Goal: Task Accomplishment & Management: Manage account settings

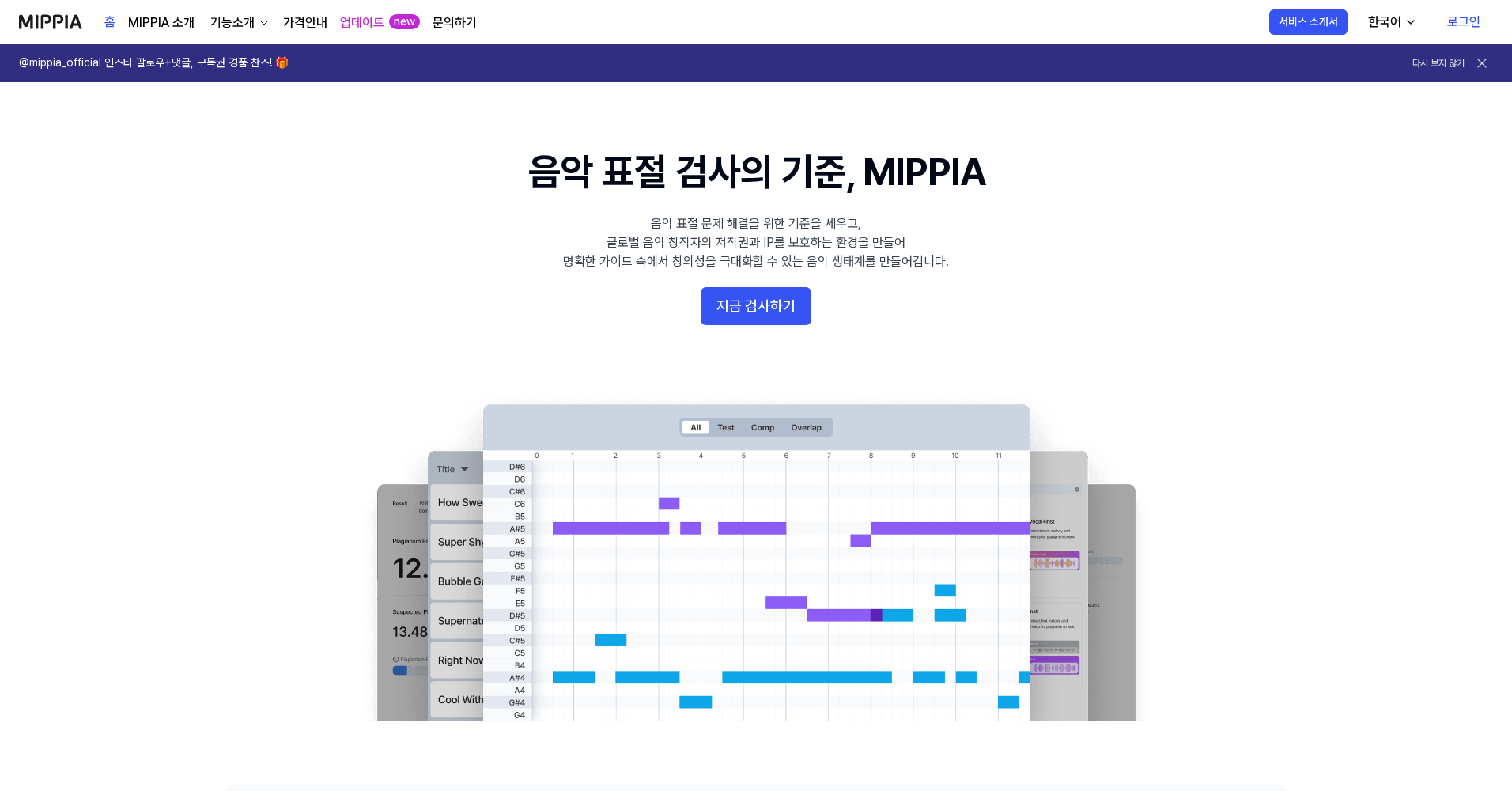
click at [1466, 21] on link "로그인" at bounding box center [1465, 22] width 59 height 44
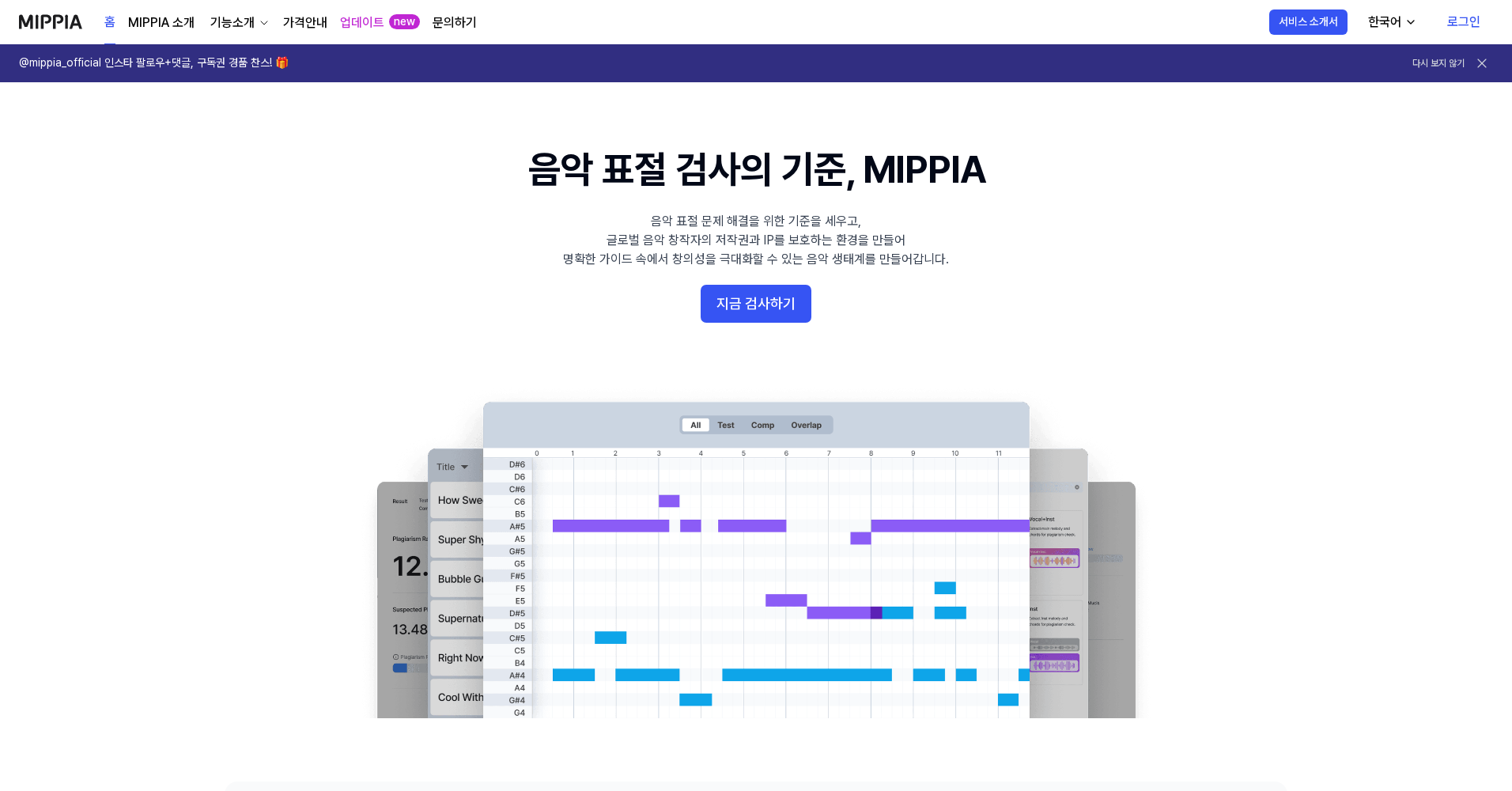
click at [1481, 19] on link "로그인" at bounding box center [1465, 22] width 59 height 44
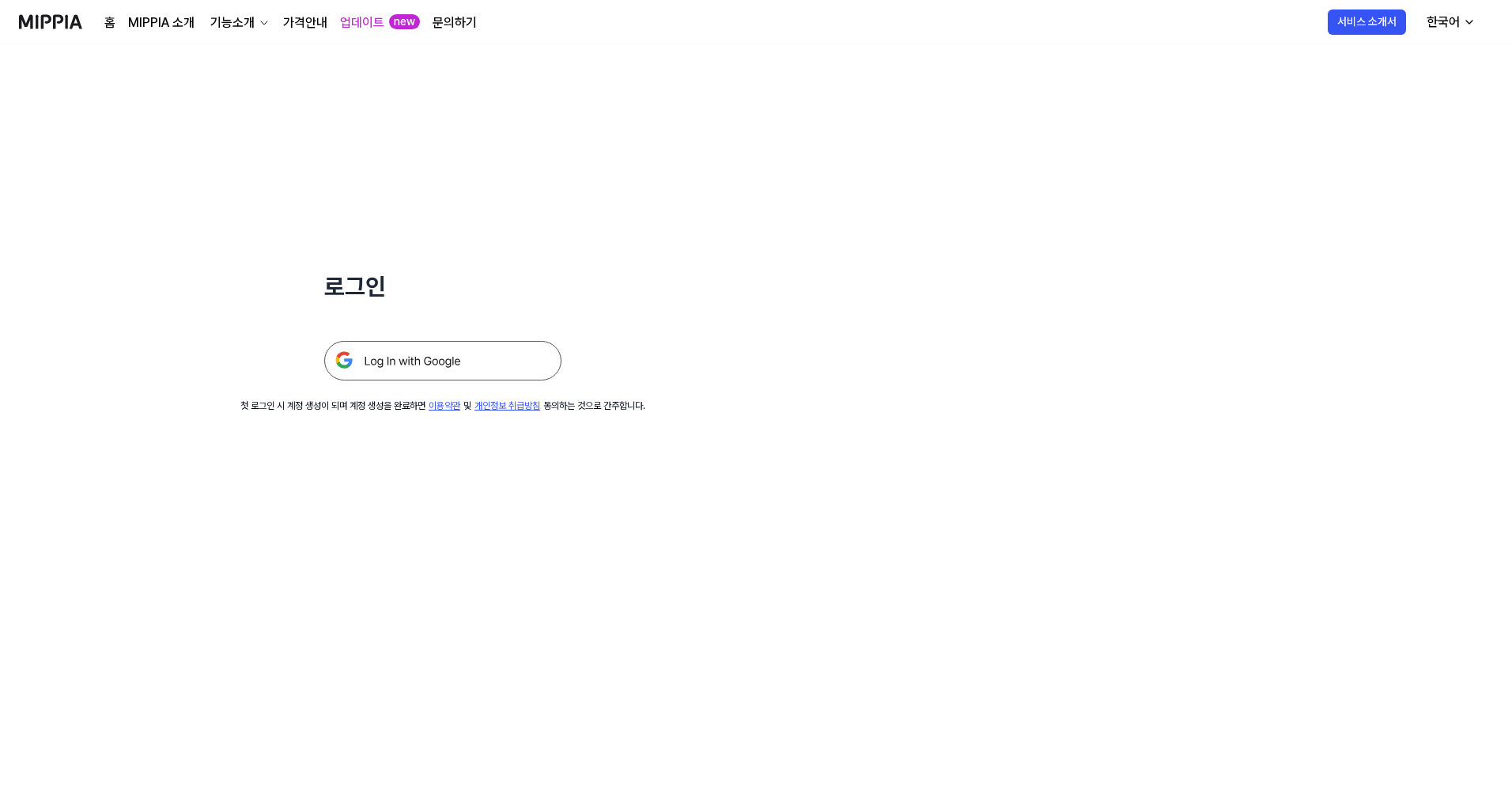
drag, startPoint x: 485, startPoint y: 356, endPoint x: 495, endPoint y: 353, distance: 10.4
click at [486, 356] on img at bounding box center [443, 361] width 237 height 40
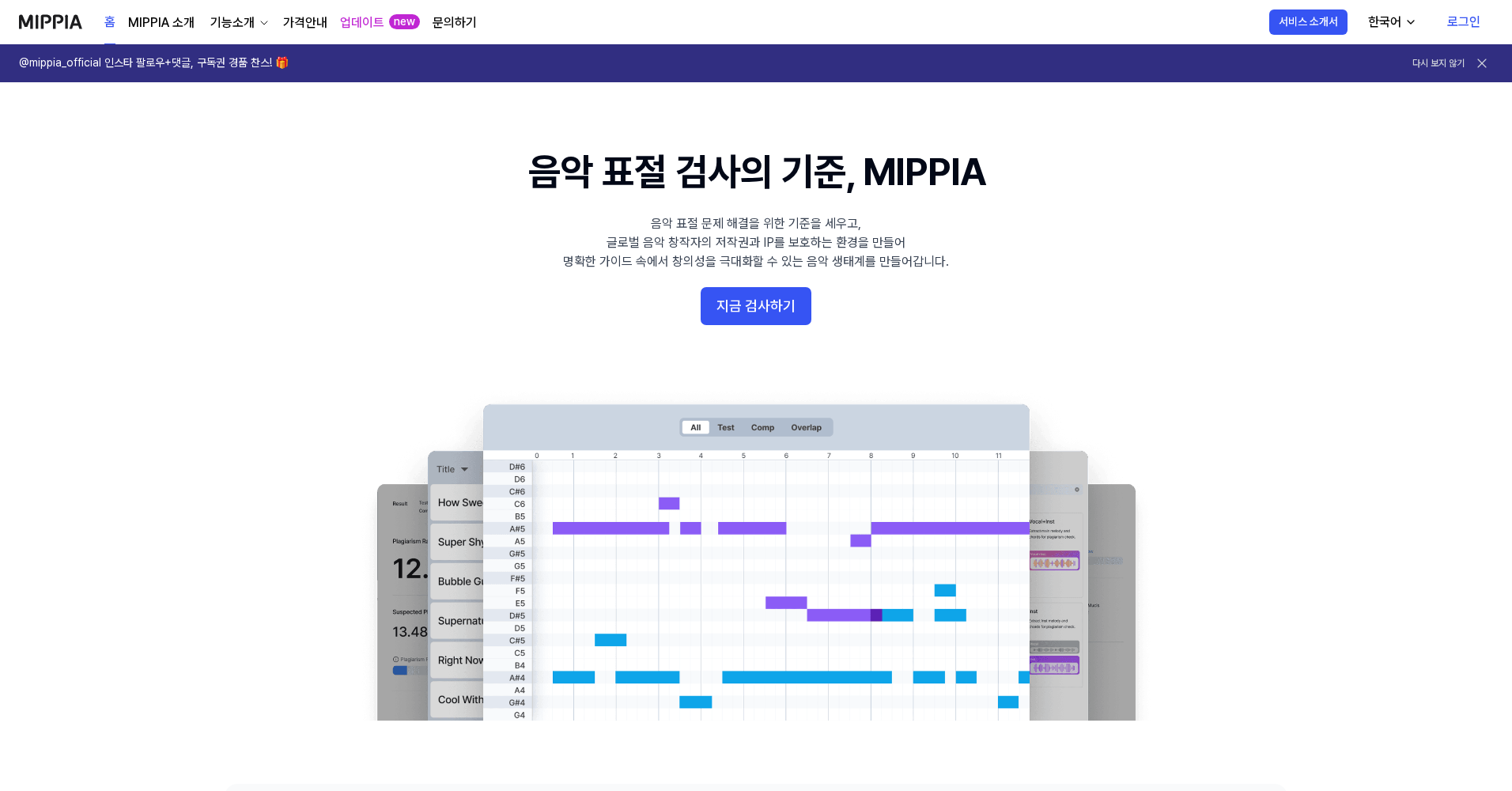
click at [162, 23] on link "MIPPIA 소개" at bounding box center [161, 23] width 66 height 19
click at [1474, 16] on link "로그인" at bounding box center [1465, 22] width 59 height 44
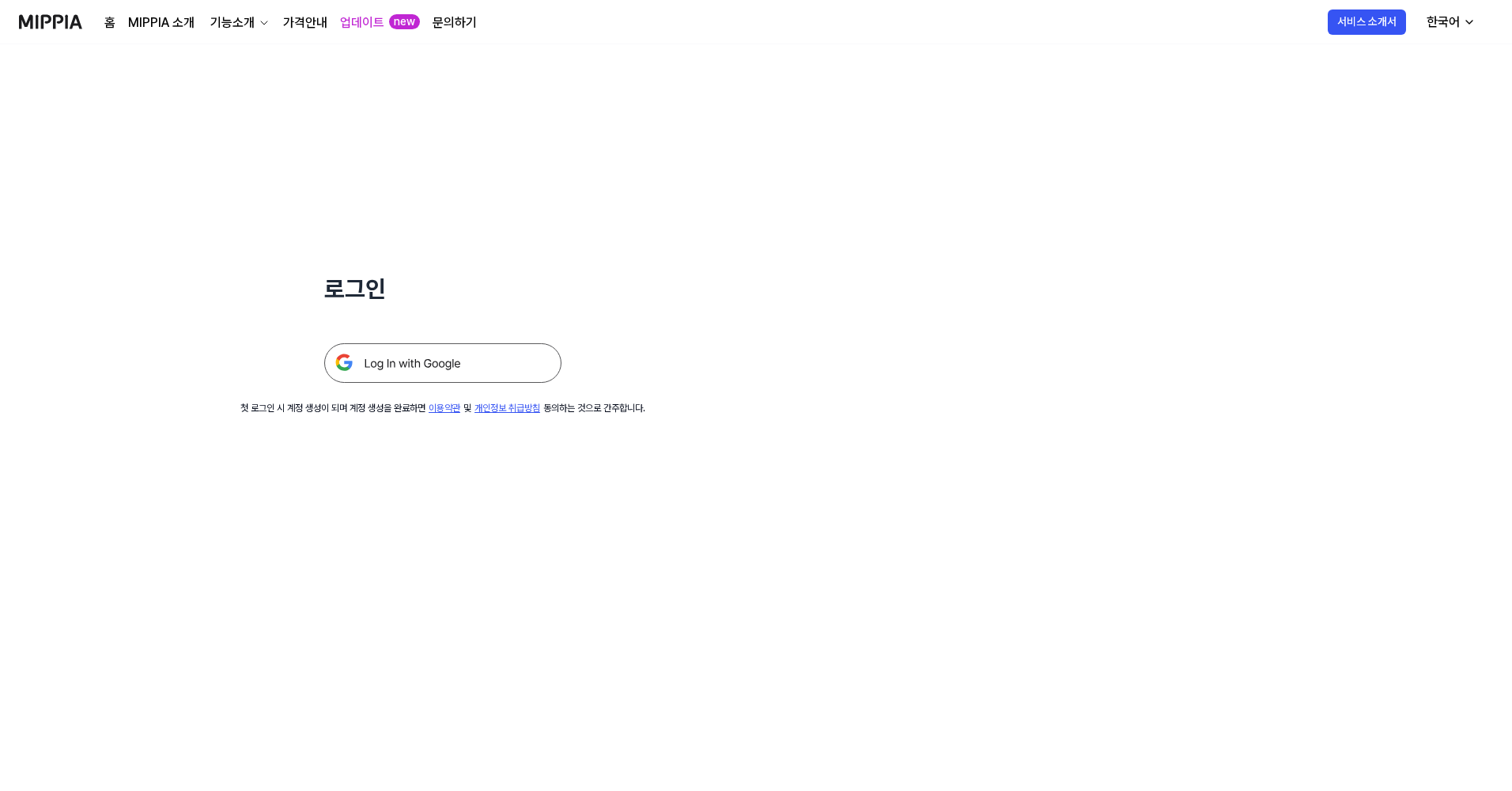
click at [493, 365] on img at bounding box center [443, 364] width 237 height 40
click at [450, 358] on img at bounding box center [443, 364] width 237 height 40
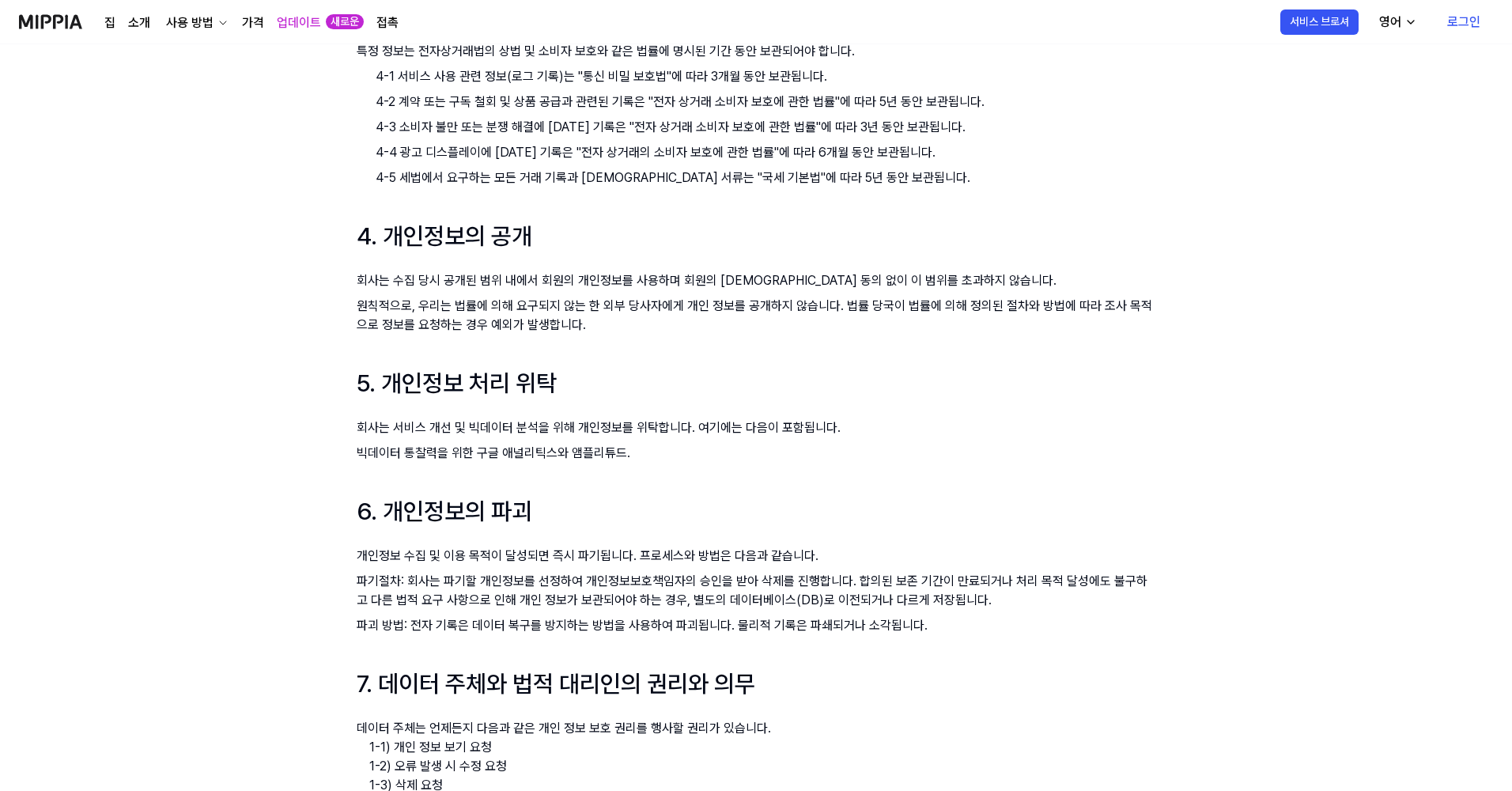
scroll to position [1221, 0]
